Goal: Information Seeking & Learning: Understand process/instructions

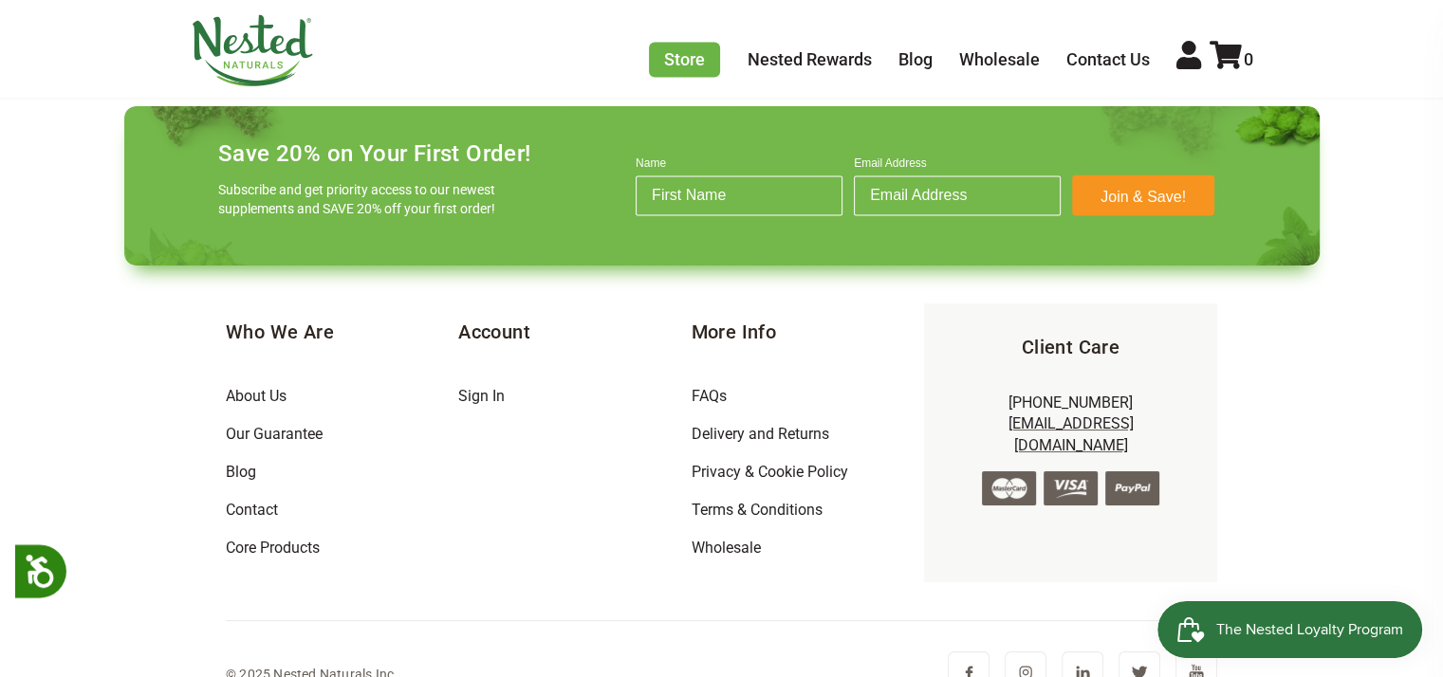
click at [717, 378] on li "FAQs" at bounding box center [807, 397] width 232 height 38
click at [707, 387] on link "FAQs" at bounding box center [708, 396] width 35 height 18
